Goal: Obtain resource: Download file/media

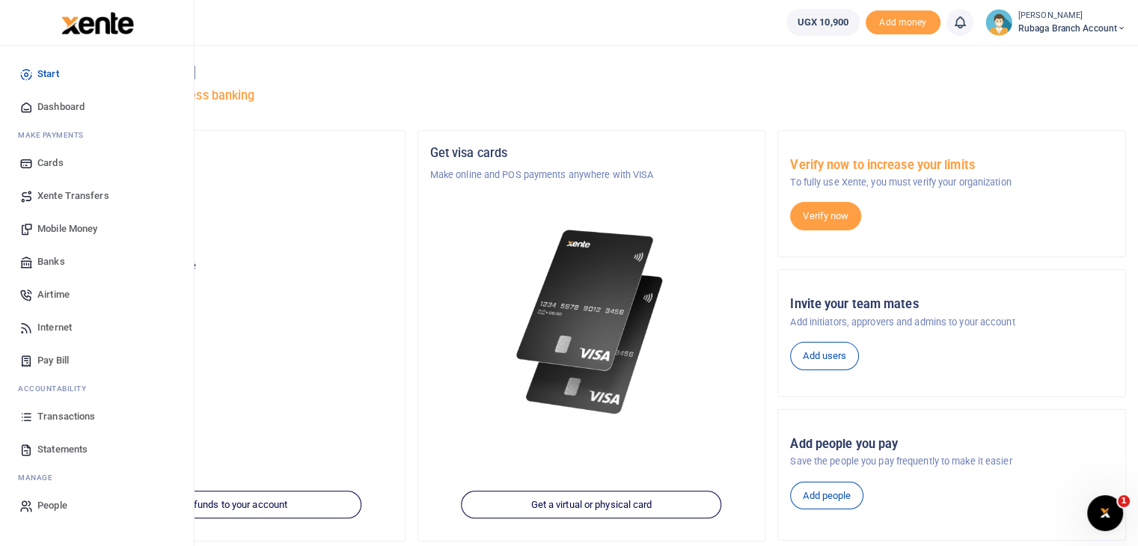
click at [76, 421] on span "Transactions" at bounding box center [66, 416] width 58 height 15
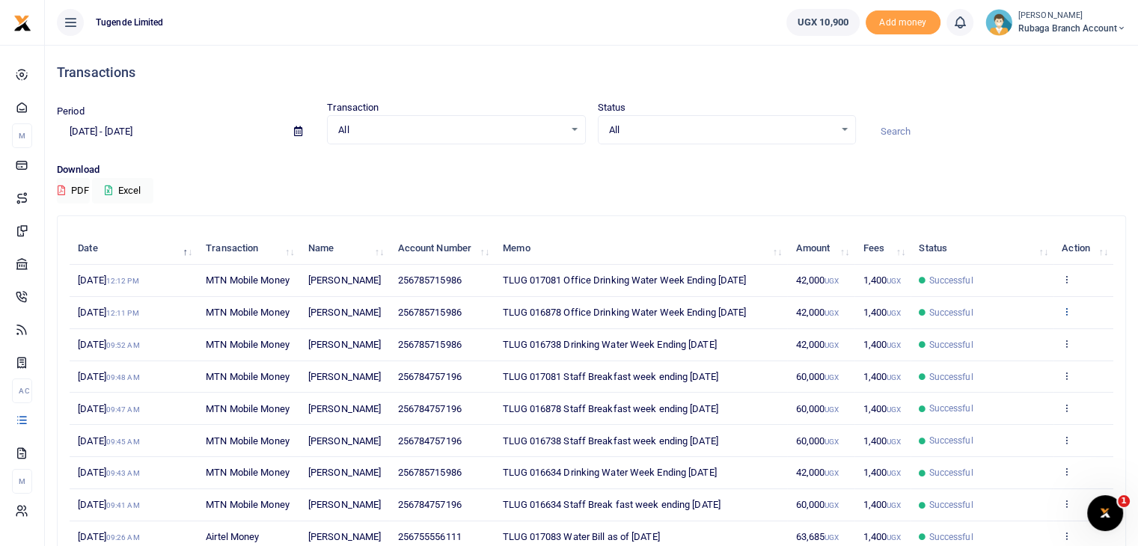
click at [1067, 316] on icon at bounding box center [1066, 311] width 10 height 10
click at [1014, 358] on link "View details" at bounding box center [1011, 357] width 118 height 21
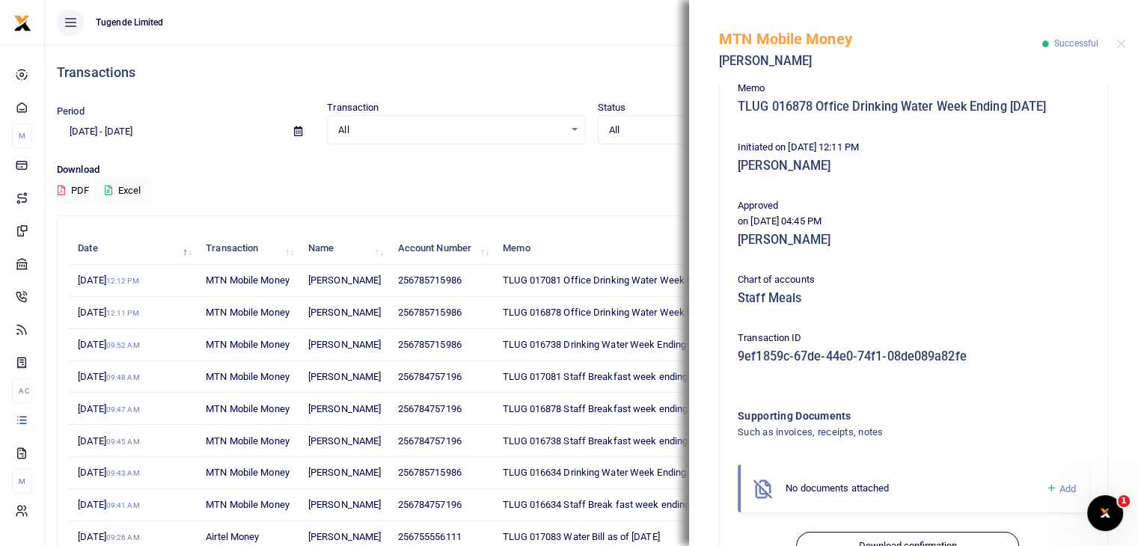
scroll to position [323, 0]
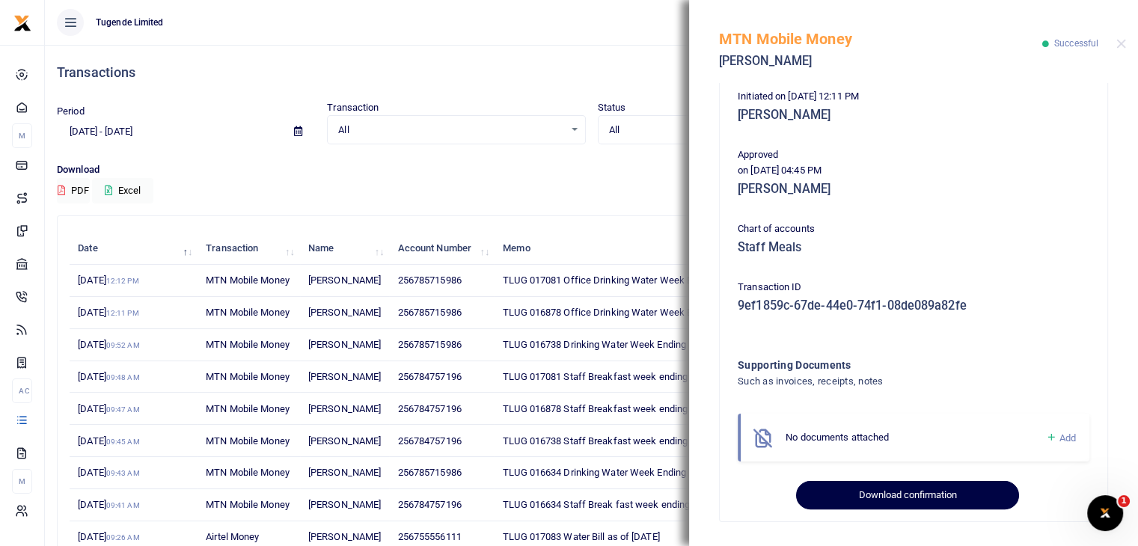
click at [903, 506] on button "Download confirmation" at bounding box center [907, 495] width 222 height 28
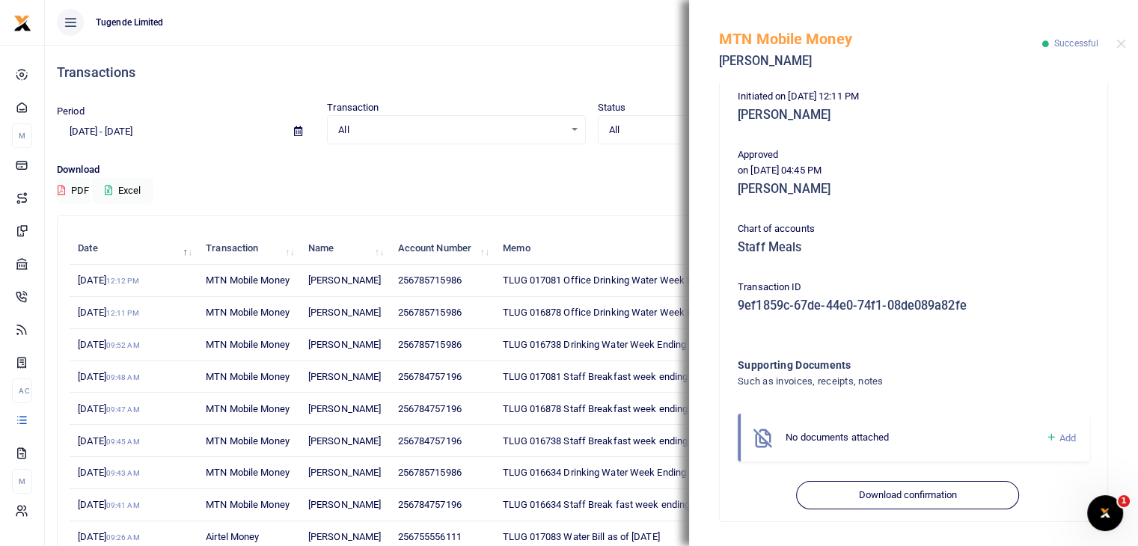
click at [464, 179] on div "Download PDF Excel" at bounding box center [591, 182] width 1069 height 41
click at [1125, 42] on div "MTN Mobile Money [PERSON_NAME] Successful" at bounding box center [913, 41] width 449 height 83
click at [1119, 46] on button "Close" at bounding box center [1121, 44] width 10 height 10
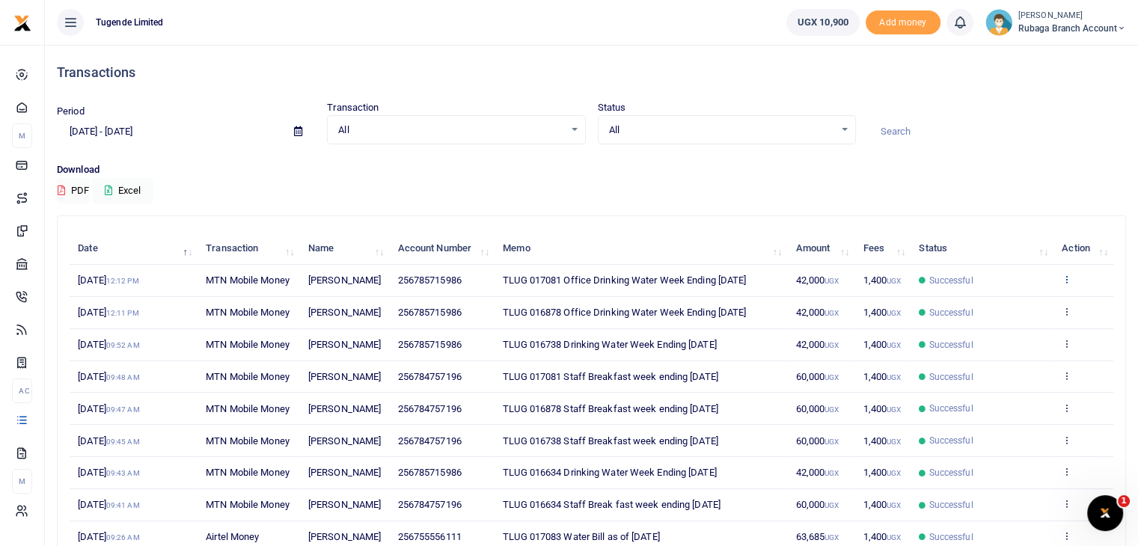
click at [1062, 284] on icon at bounding box center [1066, 279] width 10 height 10
click at [1013, 324] on link "View details" at bounding box center [1011, 318] width 118 height 21
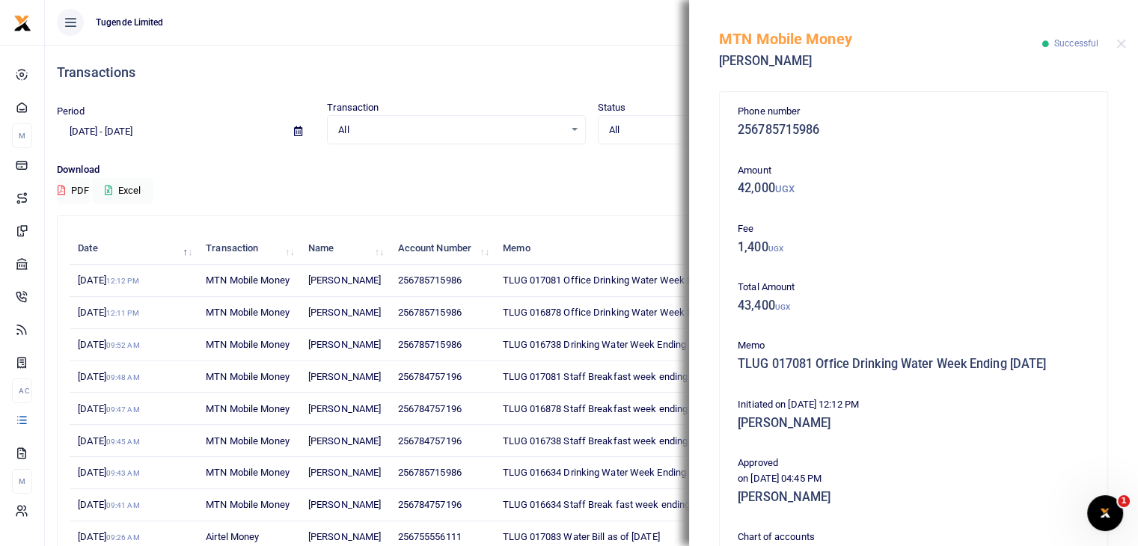
drag, startPoint x: 1119, startPoint y: 492, endPoint x: 981, endPoint y: 55, distance: 458.9
click at [981, 55] on h5 "[PERSON_NAME]" at bounding box center [880, 61] width 323 height 15
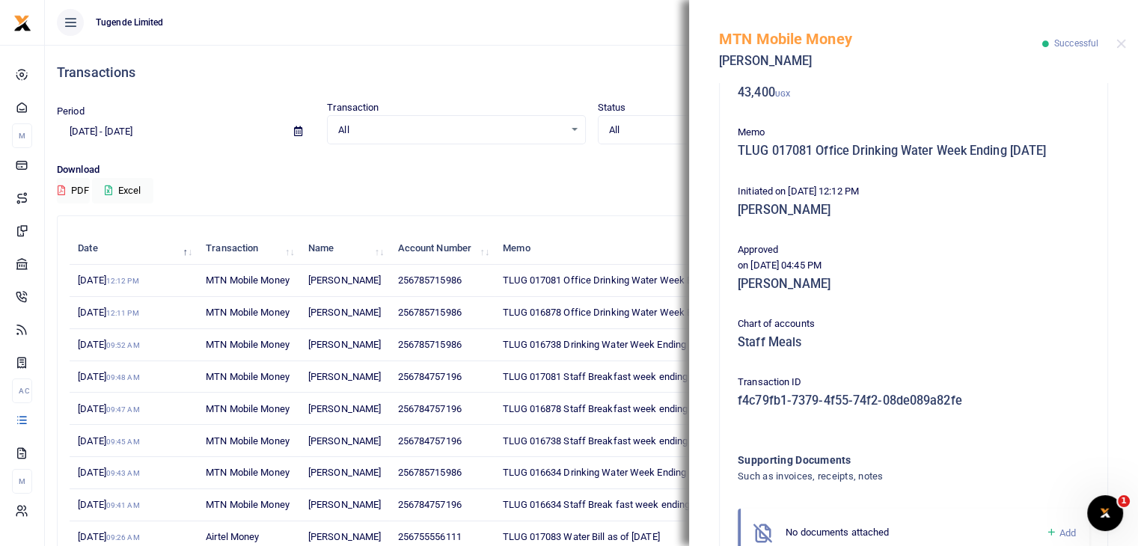
scroll to position [308, 0]
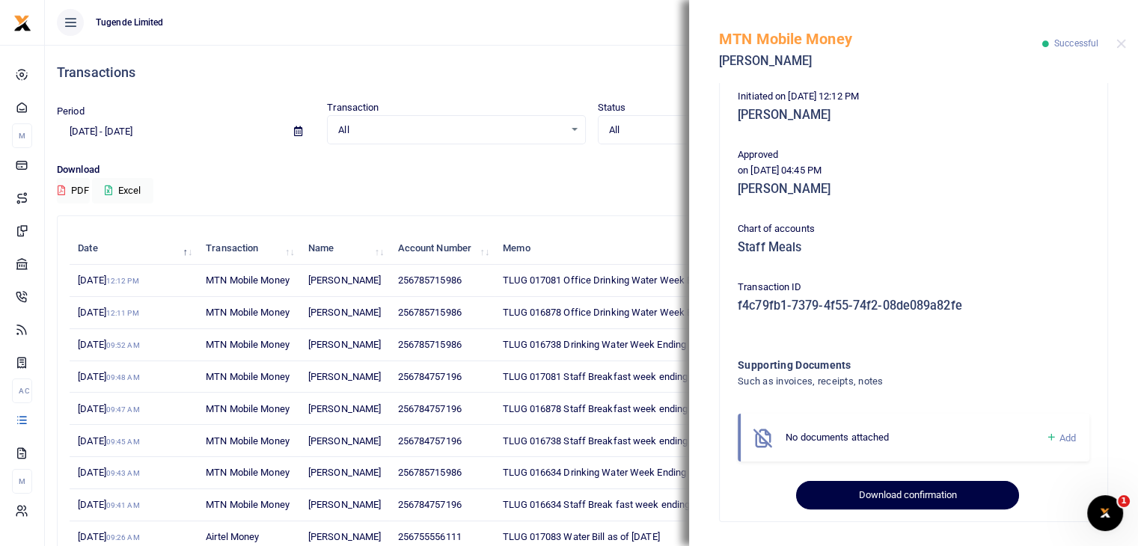
click at [853, 498] on button "Download confirmation" at bounding box center [907, 495] width 222 height 28
